Goal: Check status

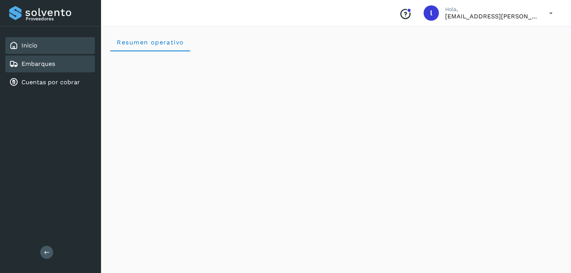
click at [51, 63] on link "Embarques" at bounding box center [38, 63] width 34 height 7
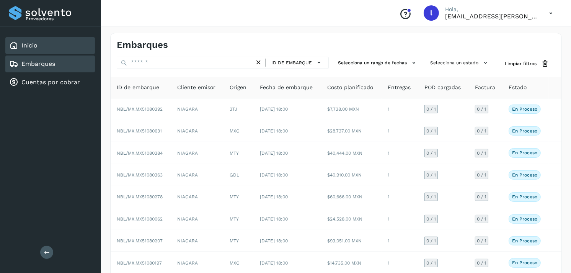
click at [41, 46] on div "Inicio" at bounding box center [50, 45] width 90 height 17
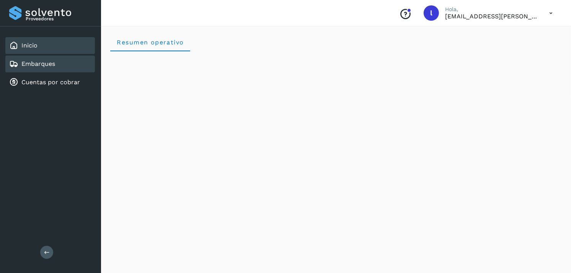
click at [61, 57] on div "Embarques" at bounding box center [50, 63] width 90 height 17
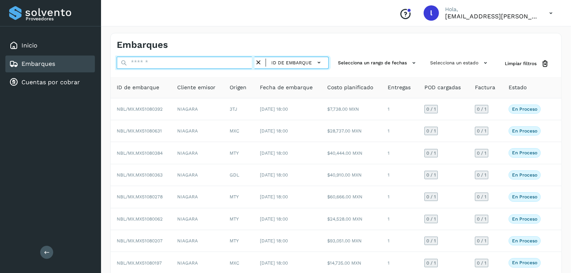
paste input "**********"
click at [201, 64] on input "text" at bounding box center [186, 63] width 138 height 12
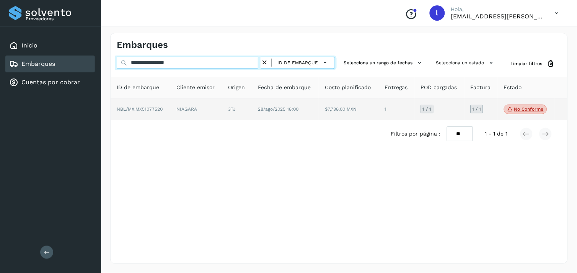
type input "**********"
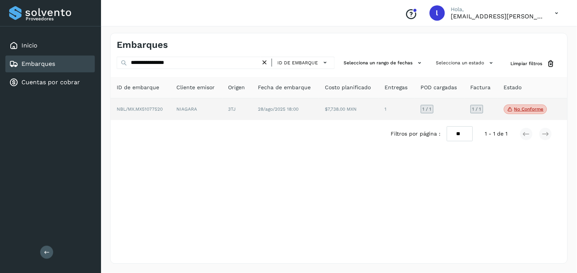
click at [136, 106] on span "NBL/MX.MX51077520" at bounding box center [140, 108] width 46 height 5
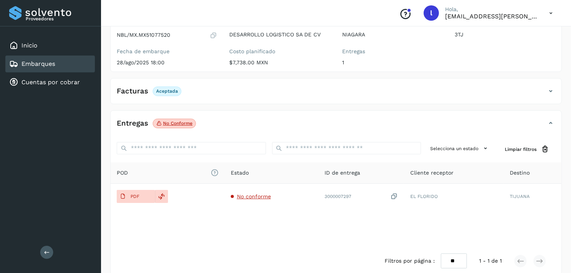
scroll to position [80, 0]
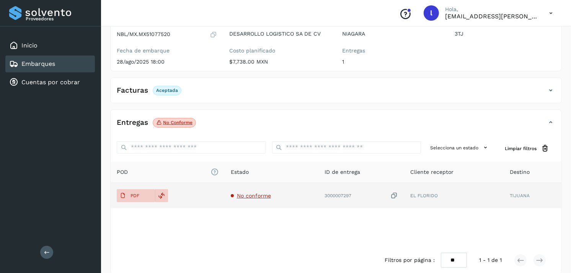
click at [246, 195] on span "No conforme" at bounding box center [254, 195] width 34 height 6
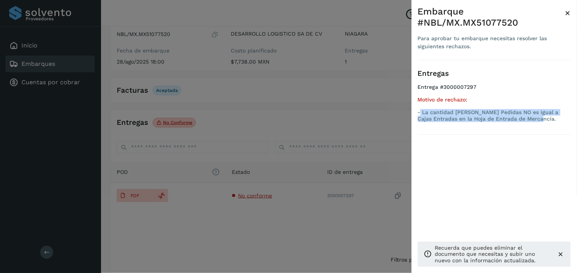
drag, startPoint x: 421, startPoint y: 111, endPoint x: 541, endPoint y: 117, distance: 119.5
click at [541, 117] on p "- La cantidad [PERSON_NAME] Pedidas NO es igual a Cajas Entradas en la Hoja de …" at bounding box center [494, 115] width 153 height 13
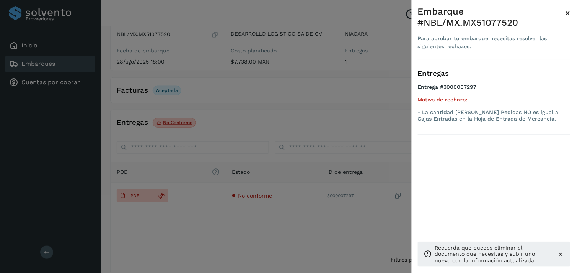
click at [194, 209] on div at bounding box center [288, 136] width 577 height 273
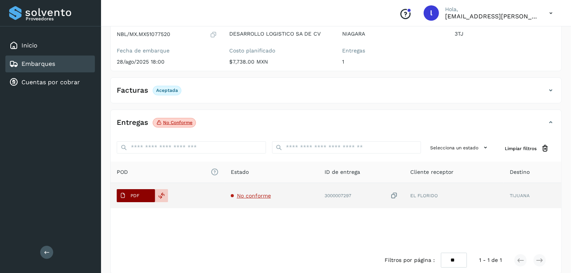
click at [128, 196] on span "PDF" at bounding box center [130, 195] width 26 height 12
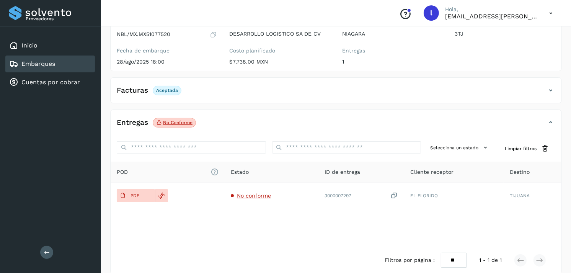
click at [57, 57] on div "Embarques" at bounding box center [50, 63] width 90 height 17
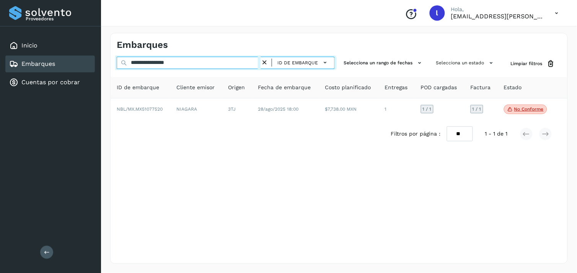
drag, startPoint x: 192, startPoint y: 61, endPoint x: 101, endPoint y: 59, distance: 90.7
click at [101, 59] on div "**********" at bounding box center [339, 148] width 476 height 249
paste input "text"
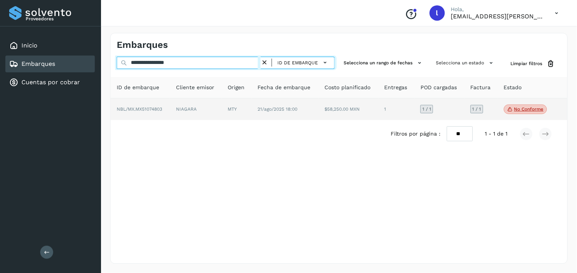
type input "**********"
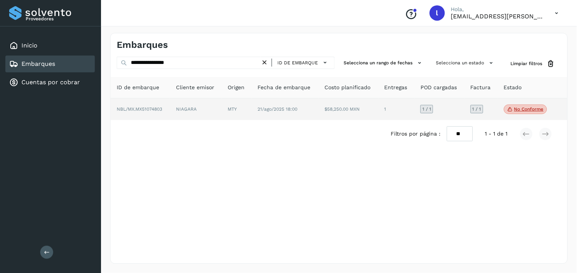
click at [143, 108] on span "NBL/MX.MX51074803" at bounding box center [140, 108] width 46 height 5
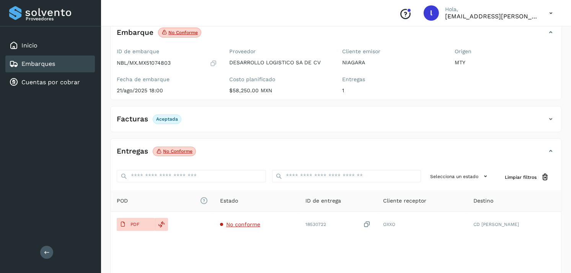
scroll to position [52, 0]
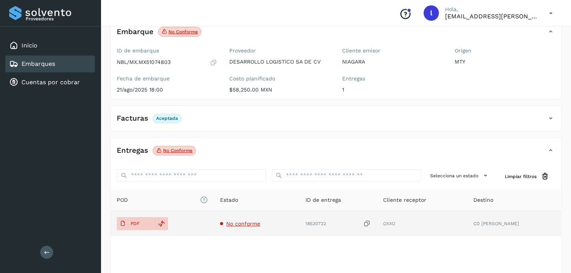
click at [251, 221] on span "No conforme" at bounding box center [243, 223] width 34 height 6
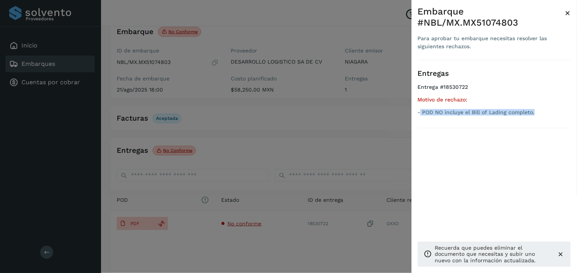
drag, startPoint x: 422, startPoint y: 111, endPoint x: 541, endPoint y: 114, distance: 119.0
click at [541, 114] on p "- POD NO incluye el Bill of Lading completo." at bounding box center [494, 112] width 153 height 7
drag, startPoint x: 541, startPoint y: 114, endPoint x: 480, endPoint y: 122, distance: 60.9
click at [480, 122] on div "Entregas Entrega #18530722 Motivo de rechazo: - POD NO incluye el Bill of Ladin…" at bounding box center [494, 94] width 153 height 68
click at [156, 189] on div at bounding box center [288, 136] width 577 height 273
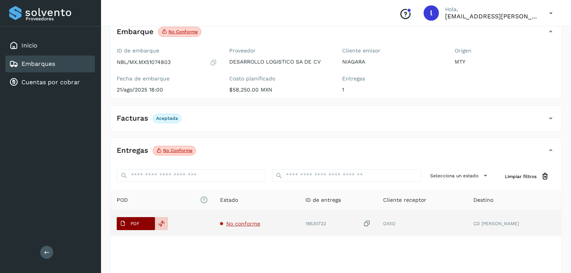
click at [135, 221] on p "PDF" at bounding box center [134, 223] width 9 height 5
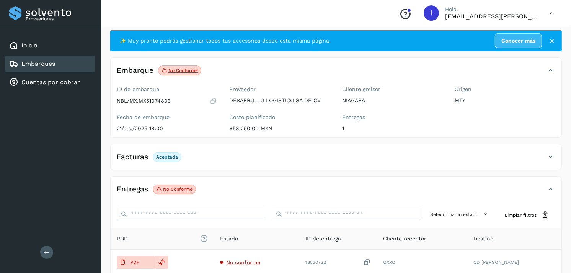
scroll to position [13, 0]
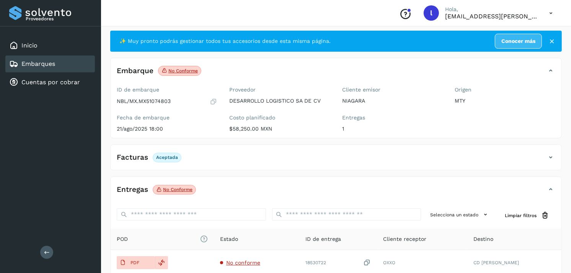
click at [30, 61] on link "Embarques" at bounding box center [38, 63] width 34 height 7
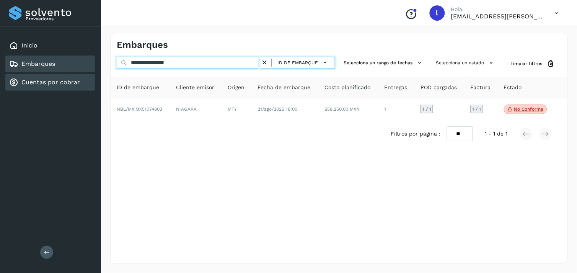
drag, startPoint x: 196, startPoint y: 62, endPoint x: 79, endPoint y: 72, distance: 117.5
click at [79, 72] on div "**********" at bounding box center [288, 136] width 577 height 273
paste input "text"
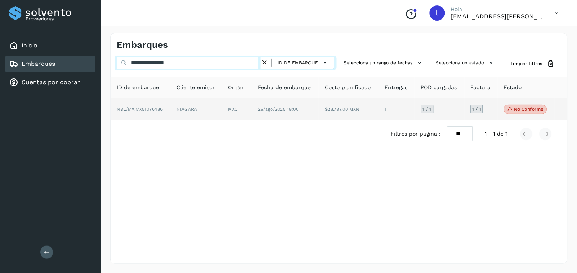
type input "**********"
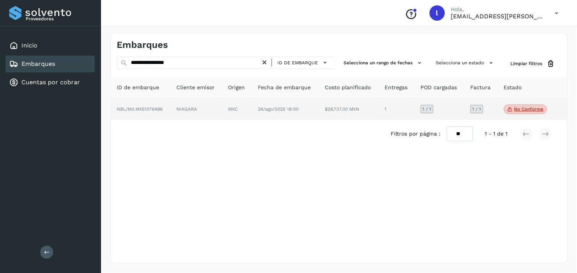
click at [145, 112] on td "NBL/MX.MX51076486" at bounding box center [141, 109] width 60 height 22
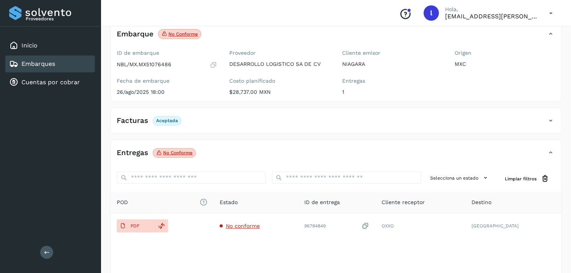
scroll to position [51, 0]
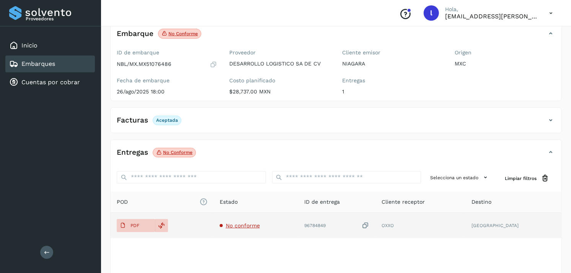
click at [245, 226] on span "No conforme" at bounding box center [243, 225] width 34 height 6
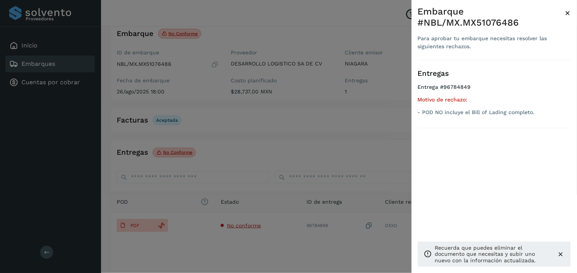
click at [240, 142] on div at bounding box center [288, 136] width 577 height 273
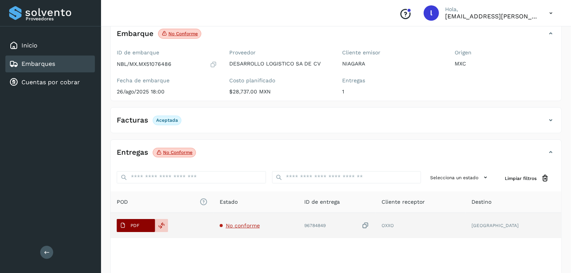
click at [121, 226] on icon at bounding box center [123, 225] width 6 height 6
